Goal: Transaction & Acquisition: Purchase product/service

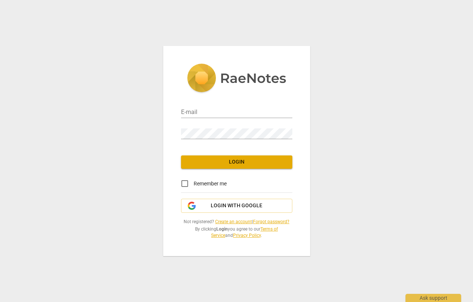
type input "[EMAIL_ADDRESS][DOMAIN_NAME]"
click at [234, 164] on span "Login" at bounding box center [236, 162] width 99 height 7
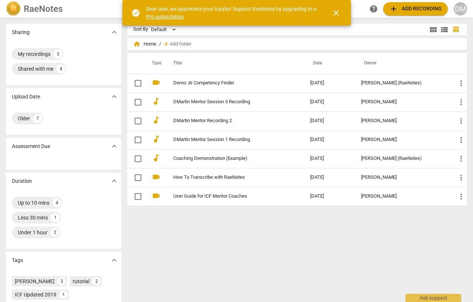
click at [341, 13] on span "close" at bounding box center [336, 13] width 18 height 9
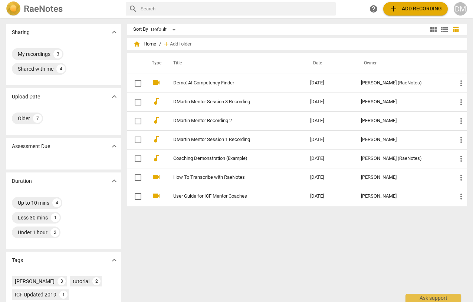
click at [461, 5] on div "DM" at bounding box center [459, 8] width 13 height 13
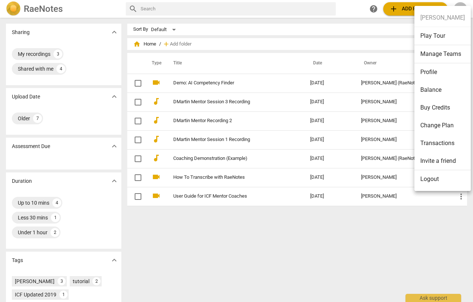
click at [461, 5] on div at bounding box center [236, 151] width 473 height 302
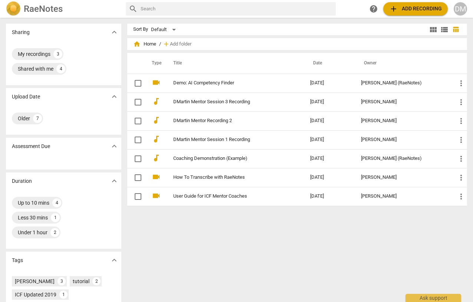
click at [395, 6] on span "add" at bounding box center [393, 8] width 9 height 9
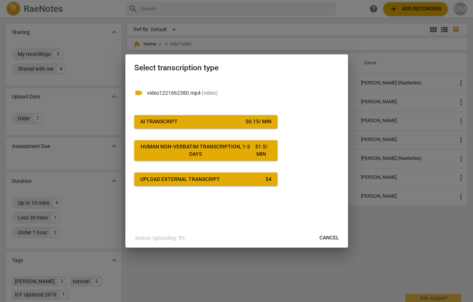
click at [324, 242] on span "Cancel" at bounding box center [329, 238] width 20 height 7
click at [334, 238] on span "Cancel" at bounding box center [329, 238] width 20 height 7
click at [328, 235] on span "Cancel" at bounding box center [329, 238] width 20 height 7
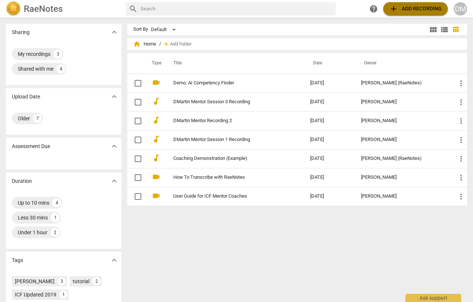
click at [413, 11] on span "add Add recording" at bounding box center [415, 8] width 53 height 9
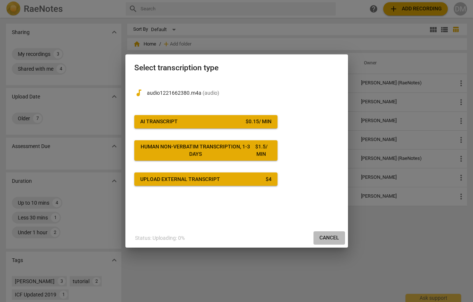
click at [331, 238] on span "Cancel" at bounding box center [329, 238] width 20 height 7
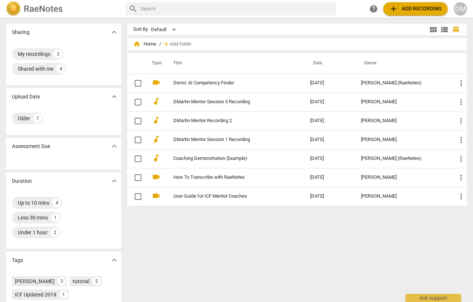
click at [15, 8] on img at bounding box center [13, 8] width 15 height 15
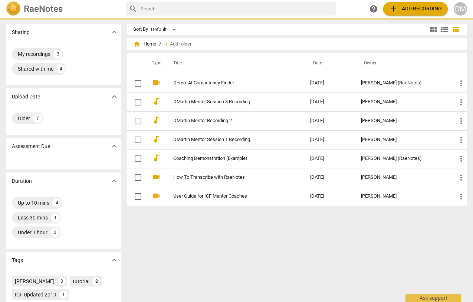
click at [401, 10] on span "add Add recording" at bounding box center [415, 8] width 53 height 9
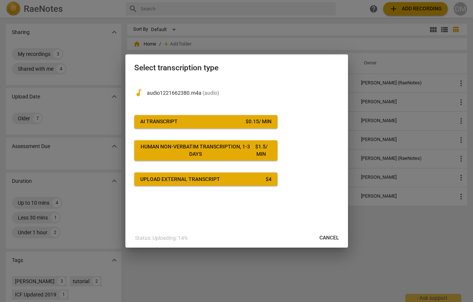
click at [223, 121] on span "AI Transcript $ 0.15 / min" at bounding box center [205, 121] width 131 height 7
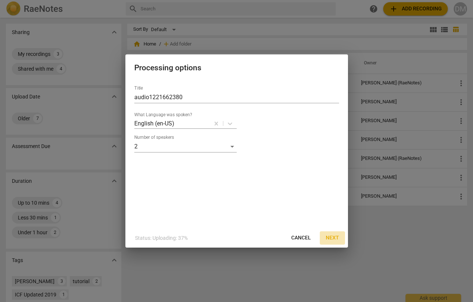
click at [329, 237] on span "Next" at bounding box center [331, 238] width 13 height 7
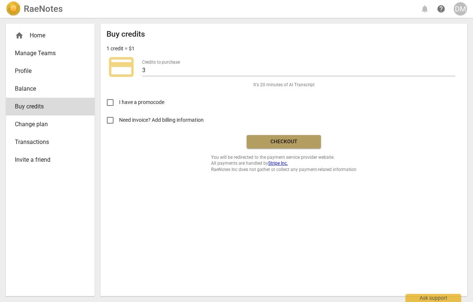
click at [300, 142] on span "Checkout" at bounding box center [283, 141] width 62 height 7
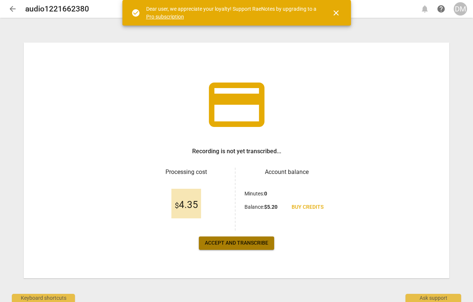
click at [236, 243] on span "Accept and transcribe" at bounding box center [236, 243] width 63 height 7
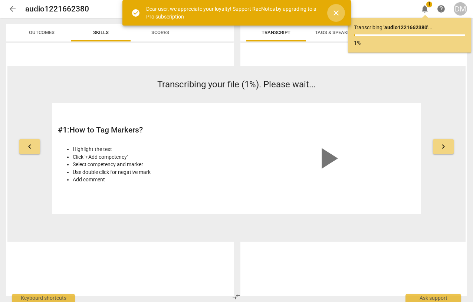
click at [333, 11] on span "close" at bounding box center [335, 13] width 9 height 9
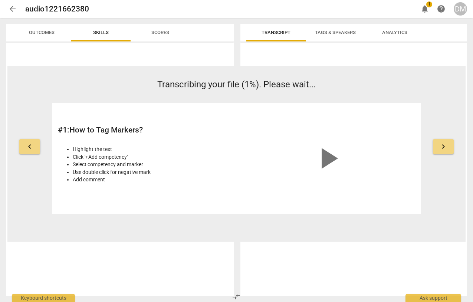
click at [424, 7] on span "notifications" at bounding box center [424, 8] width 9 height 9
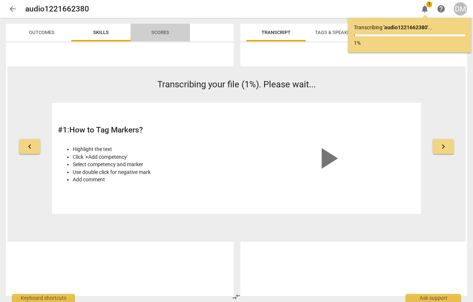
click at [163, 33] on span "Scores" at bounding box center [160, 33] width 18 height 6
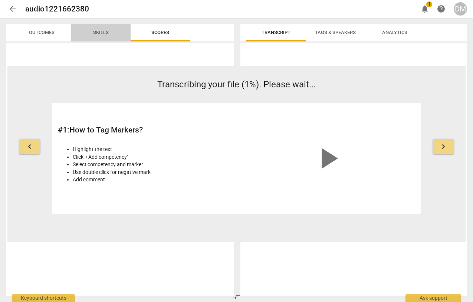
click at [102, 32] on span "Skills" at bounding box center [101, 33] width 16 height 6
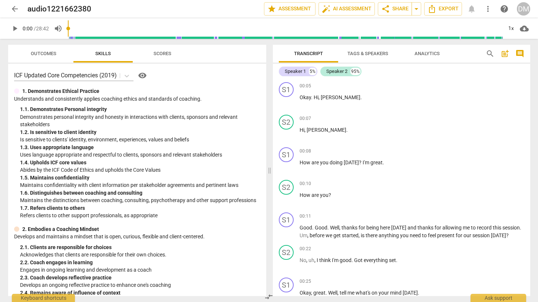
click at [47, 56] on span "Outcomes" at bounding box center [43, 54] width 43 height 10
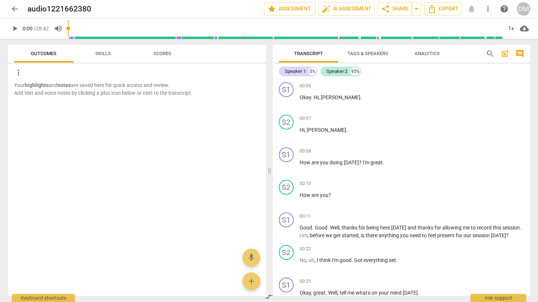
click at [155, 54] on span "Scores" at bounding box center [162, 54] width 18 height 6
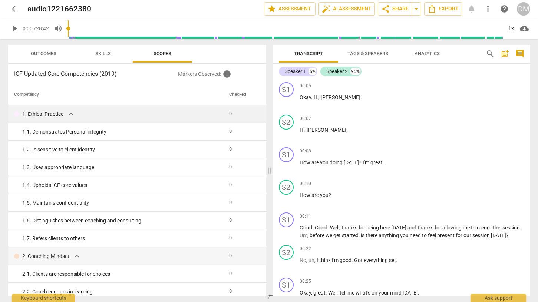
click at [66, 112] on span "expand_more" at bounding box center [70, 114] width 9 height 9
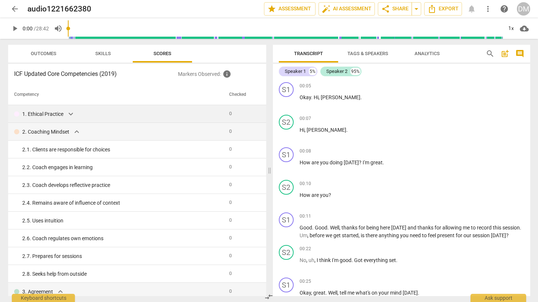
click at [67, 112] on span "expand_more" at bounding box center [70, 114] width 9 height 9
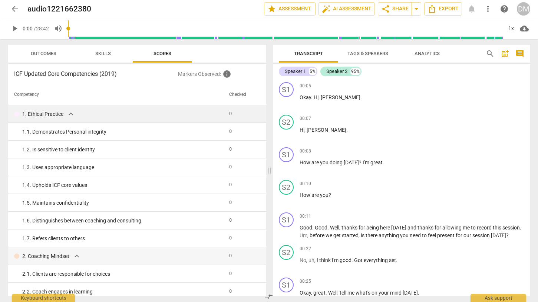
click at [102, 57] on span "Skills" at bounding box center [102, 54] width 33 height 10
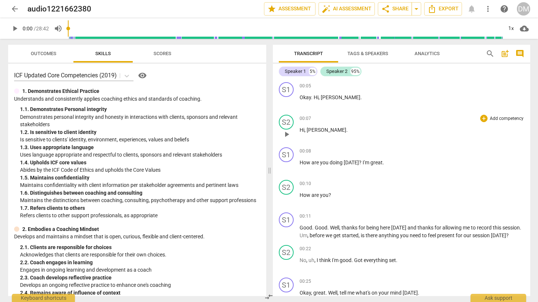
click at [363, 128] on p "Hi , [PERSON_NAME] ." at bounding box center [411, 130] width 225 height 8
click at [331, 7] on span "auto_fix_high AI Assessment" at bounding box center [347, 8] width 50 height 9
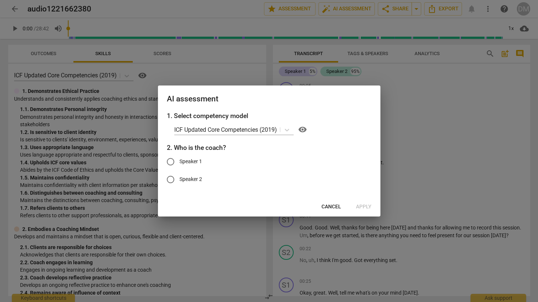
click at [331, 205] on span "Cancel" at bounding box center [331, 206] width 20 height 7
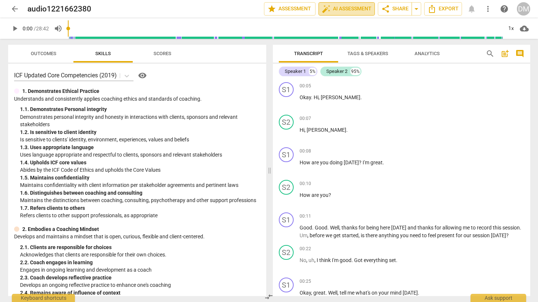
click at [353, 9] on span "auto_fix_high AI Assessment" at bounding box center [347, 8] width 50 height 9
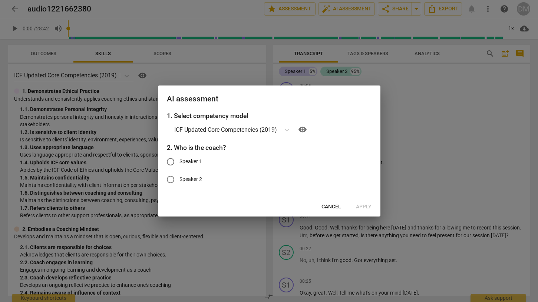
click at [189, 162] on span "Speaker 1" at bounding box center [190, 162] width 23 height 8
click at [179, 162] on input "Speaker 1" at bounding box center [171, 162] width 18 height 18
radio input "true"
click at [370, 206] on span "Apply" at bounding box center [364, 206] width 16 height 7
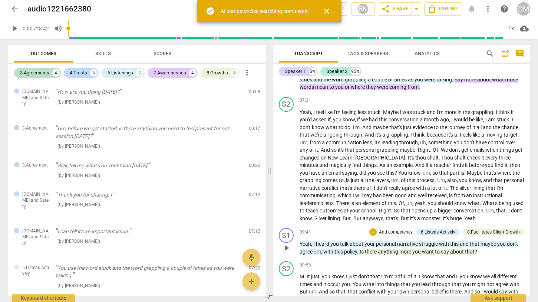
scroll to position [653, 0]
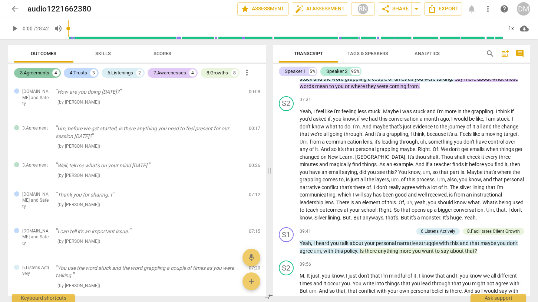
click at [45, 72] on div "3.Agreements" at bounding box center [34, 72] width 29 height 7
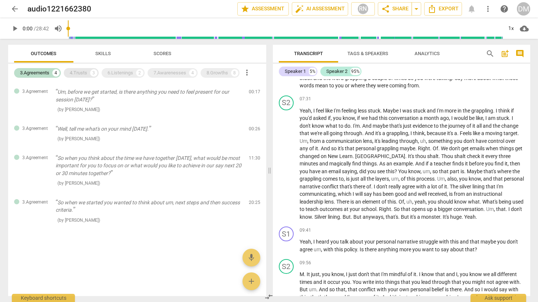
click at [73, 72] on div "4.Trusts" at bounding box center [78, 72] width 17 height 7
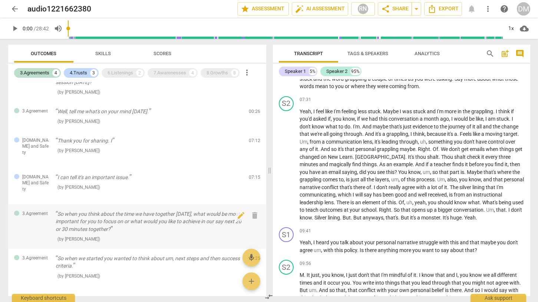
scroll to position [62, 0]
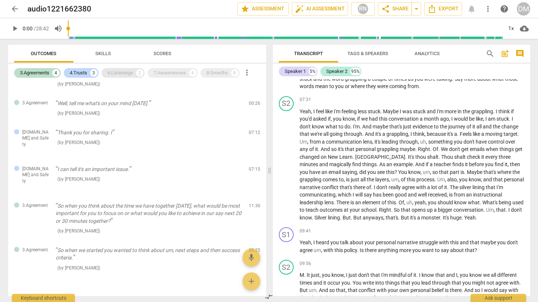
click at [126, 73] on div "6.Listenings" at bounding box center [120, 72] width 26 height 7
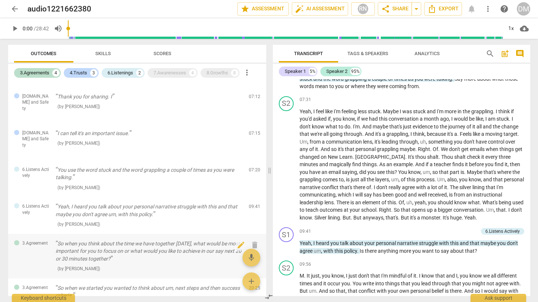
scroll to position [99, 0]
click at [181, 72] on div "7.Awarenesses" at bounding box center [169, 72] width 33 height 7
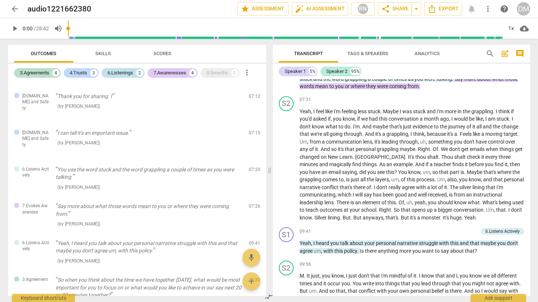
click at [129, 73] on div "6.Listenings" at bounding box center [120, 72] width 26 height 7
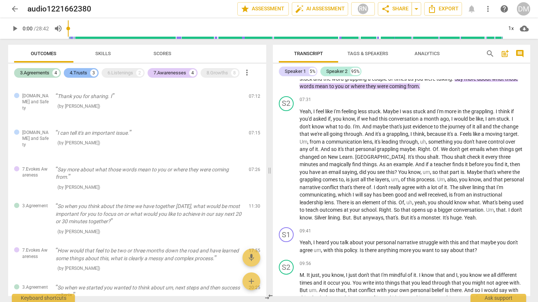
click at [66, 73] on div "4.Trusts 3" at bounding box center [81, 73] width 35 height 10
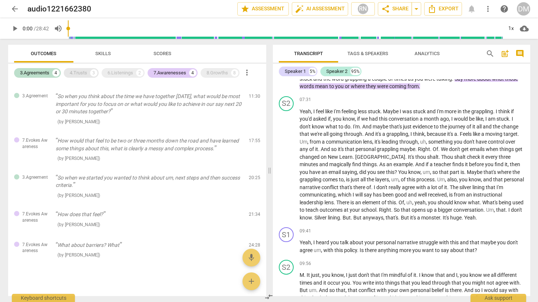
scroll to position [7, 0]
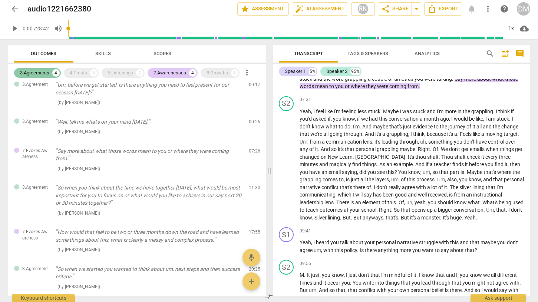
click at [42, 72] on div "3.Agreements" at bounding box center [34, 72] width 29 height 7
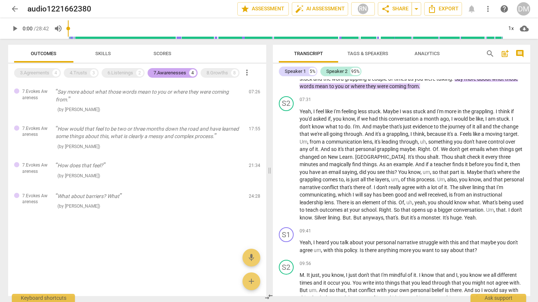
click at [171, 76] on div "7.Awarenesses" at bounding box center [169, 72] width 33 height 7
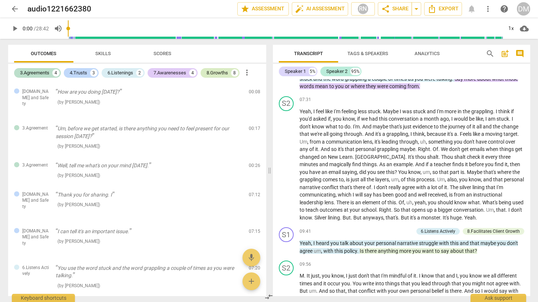
click at [224, 71] on div "8.Growths" at bounding box center [216, 72] width 21 height 7
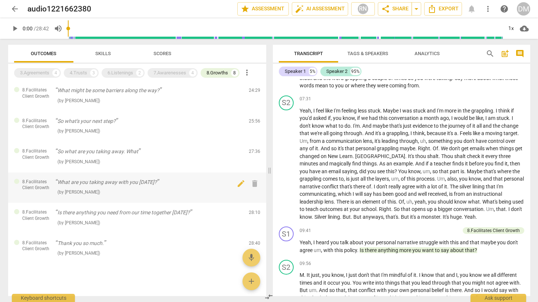
scroll to position [67, 0]
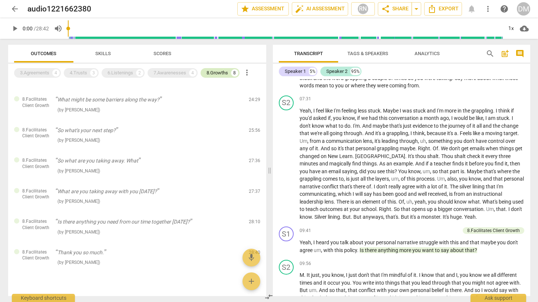
click at [227, 75] on div "8.Growths" at bounding box center [216, 72] width 21 height 7
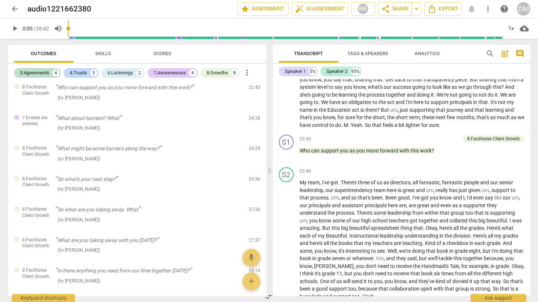
scroll to position [1754, 0]
